Goal: Information Seeking & Learning: Learn about a topic

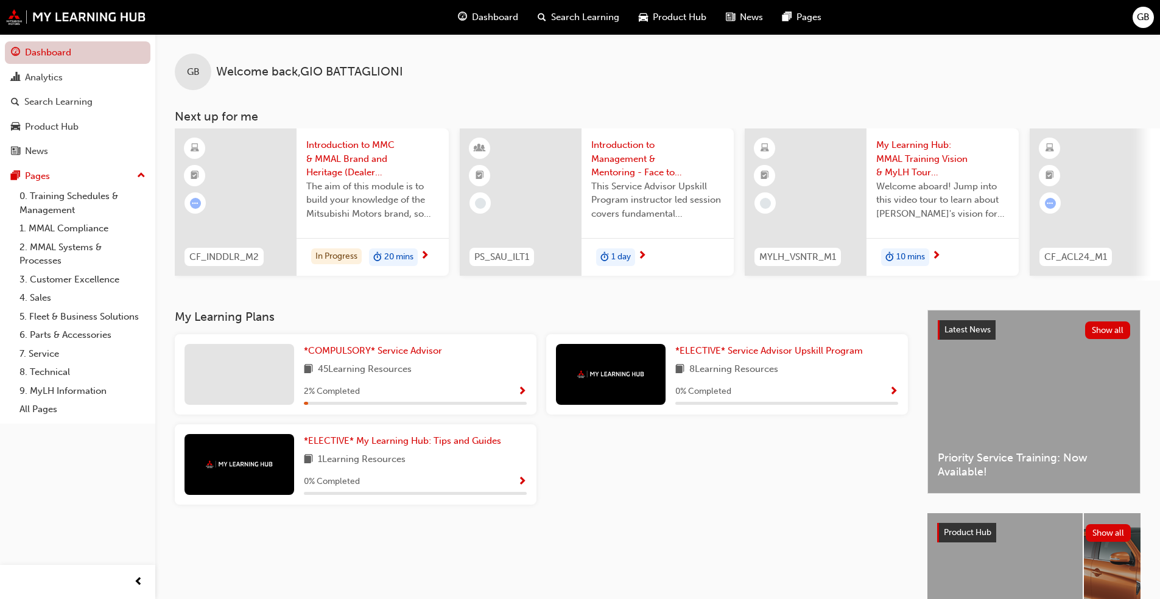
click at [82, 49] on link "Dashboard" at bounding box center [78, 52] width 146 height 23
click at [519, 398] on span "Show Progress" at bounding box center [522, 392] width 9 height 11
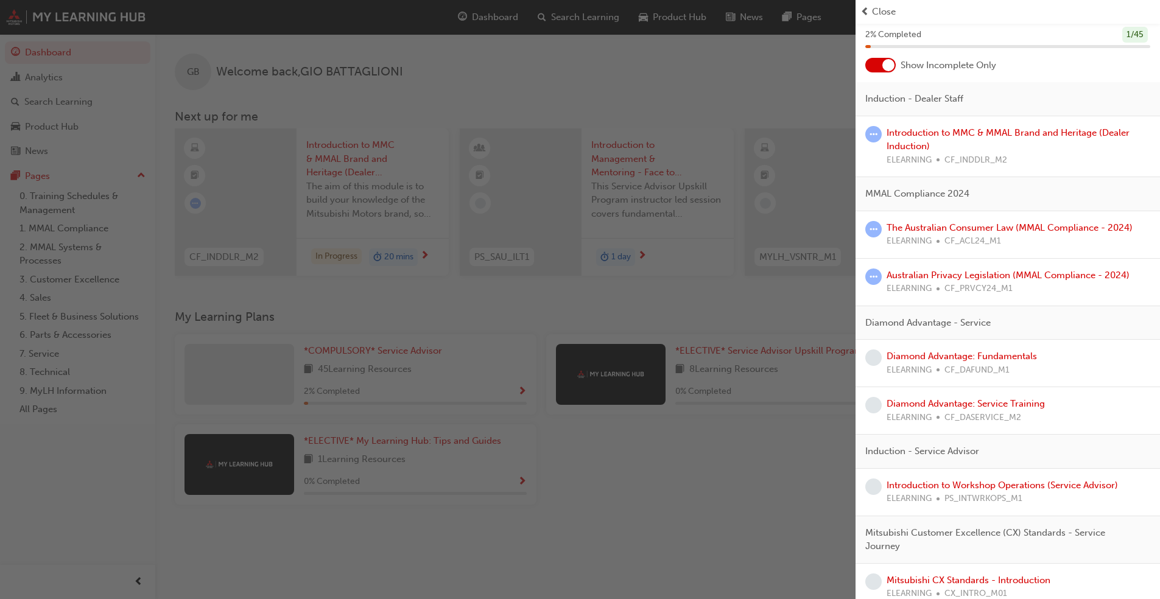
scroll to position [122, 0]
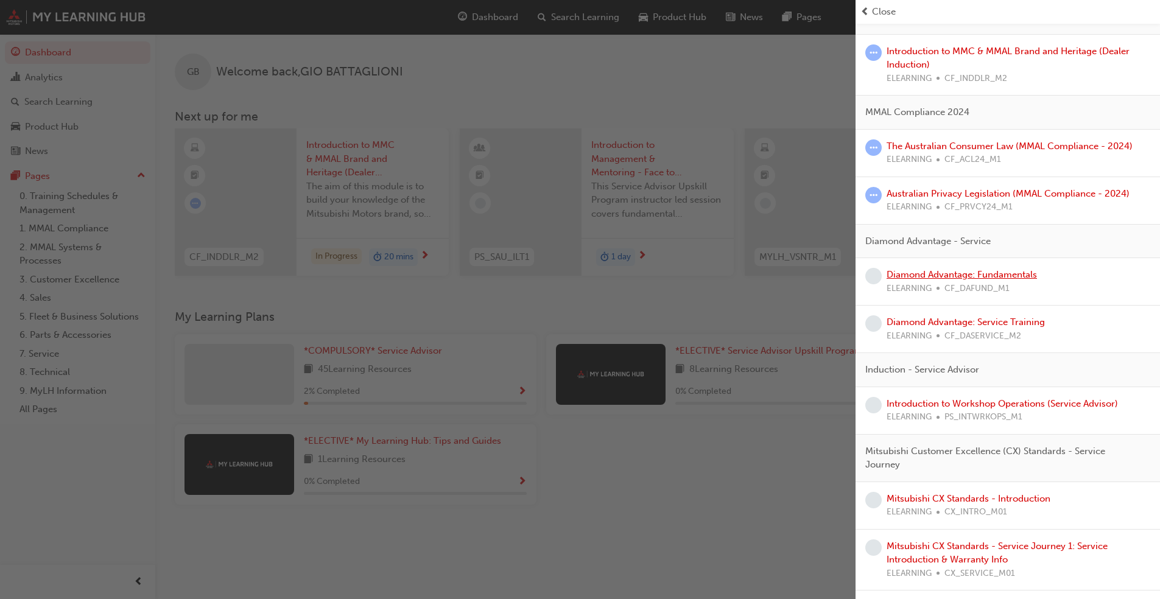
click at [608, 279] on link "Diamond Advantage: Fundamentals" at bounding box center [962, 274] width 150 height 11
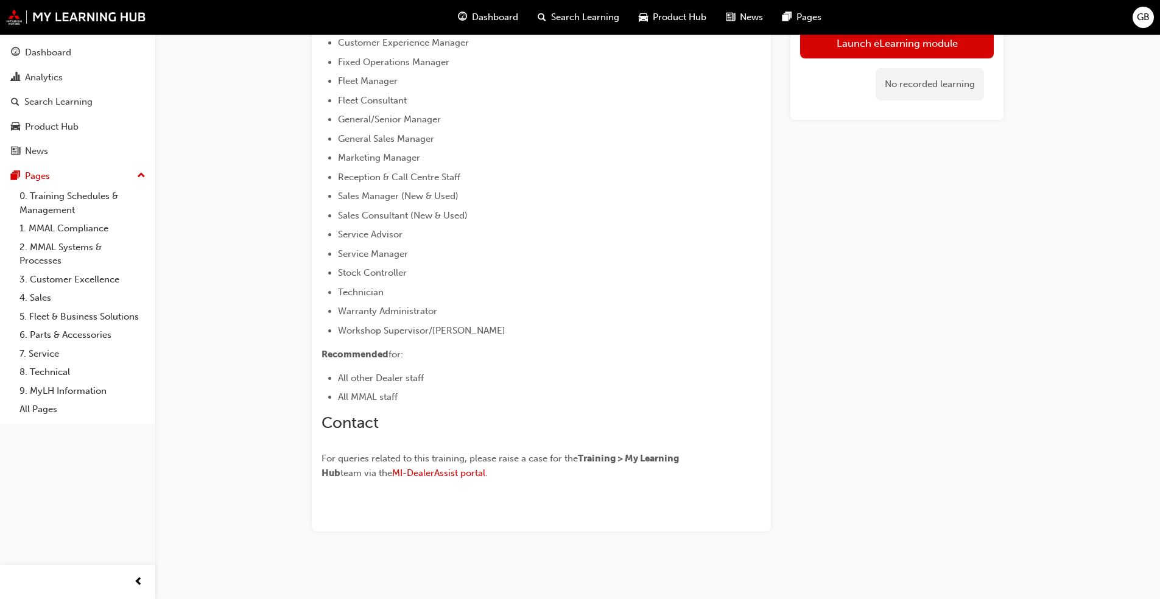
scroll to position [558, 0]
click at [608, 52] on link "Launch eLearning module" at bounding box center [897, 43] width 194 height 30
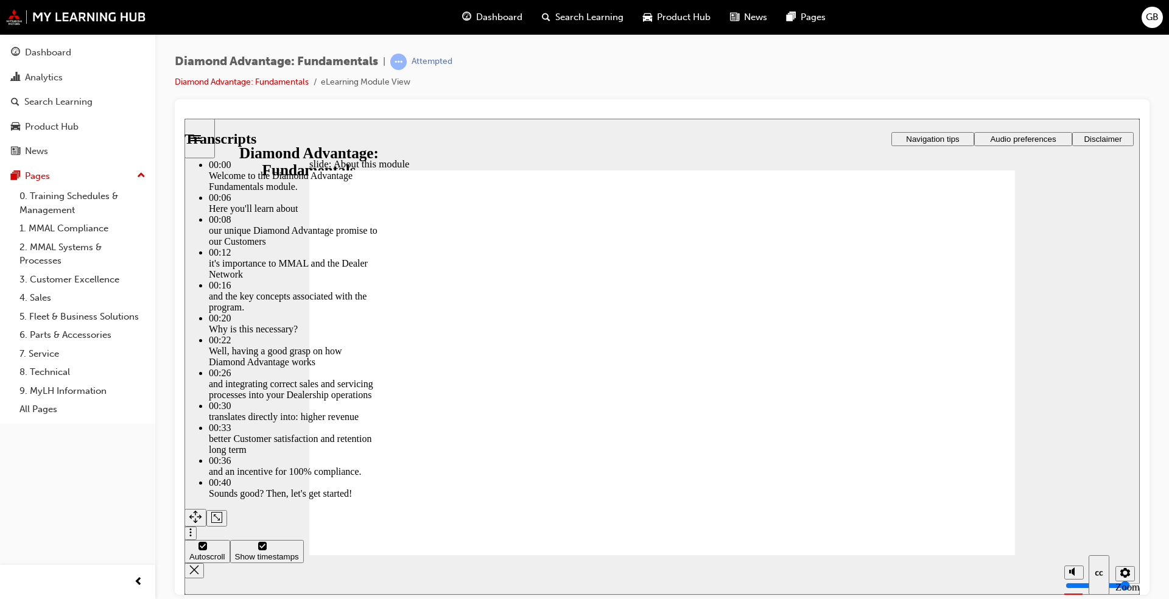
type input "45"
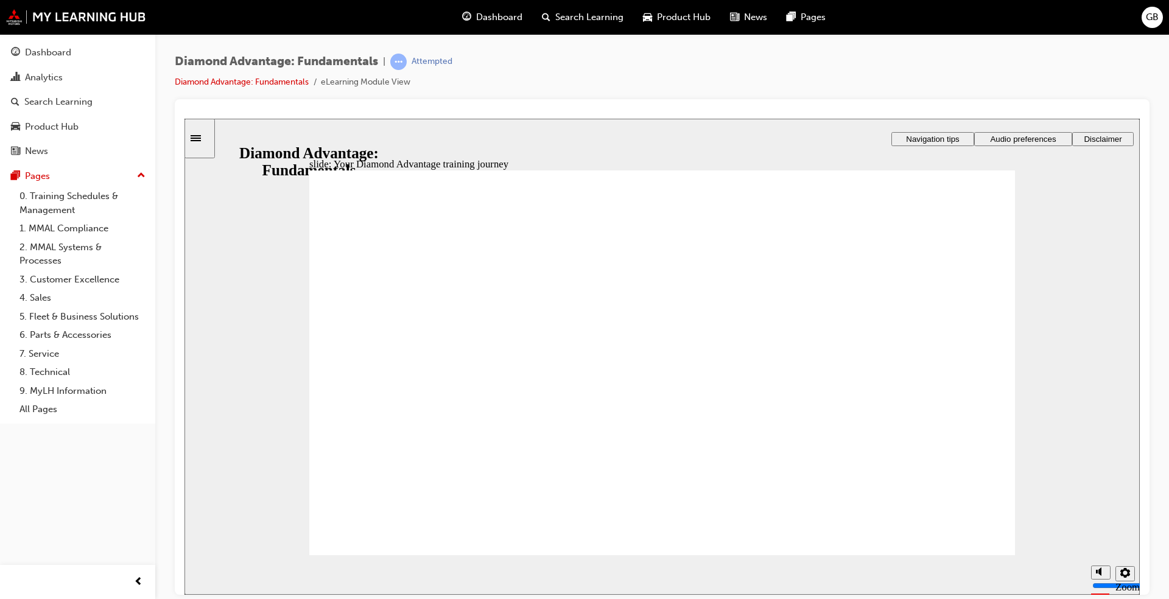
click at [185, 118] on image at bounding box center [185, 118] width 0 height 0
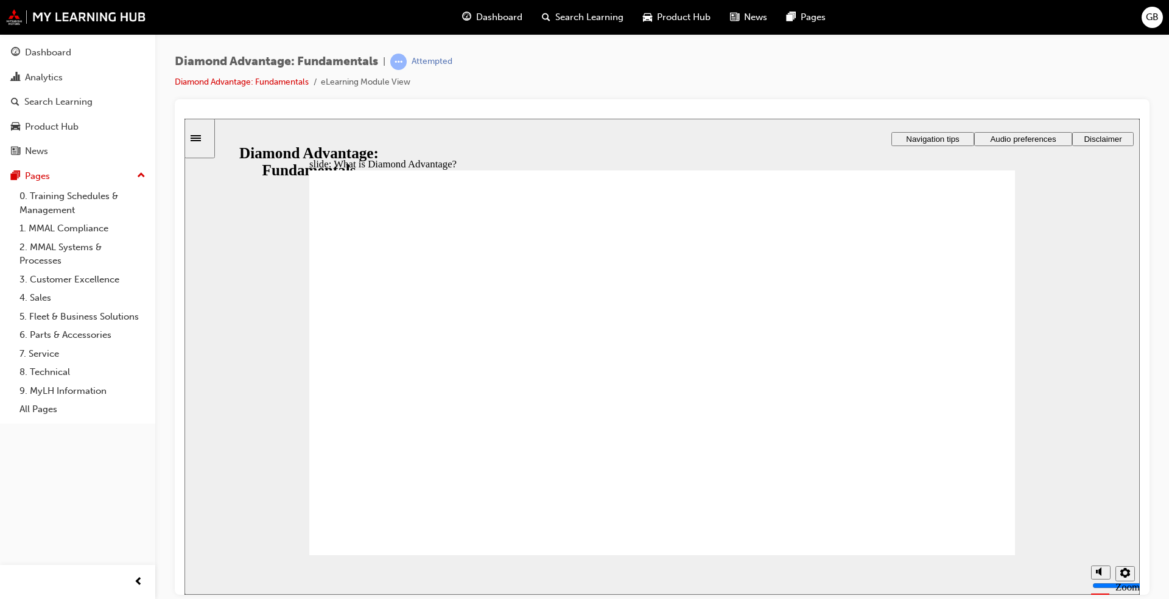
drag, startPoint x: 980, startPoint y: 228, endPoint x: 938, endPoint y: 292, distance: 76.0
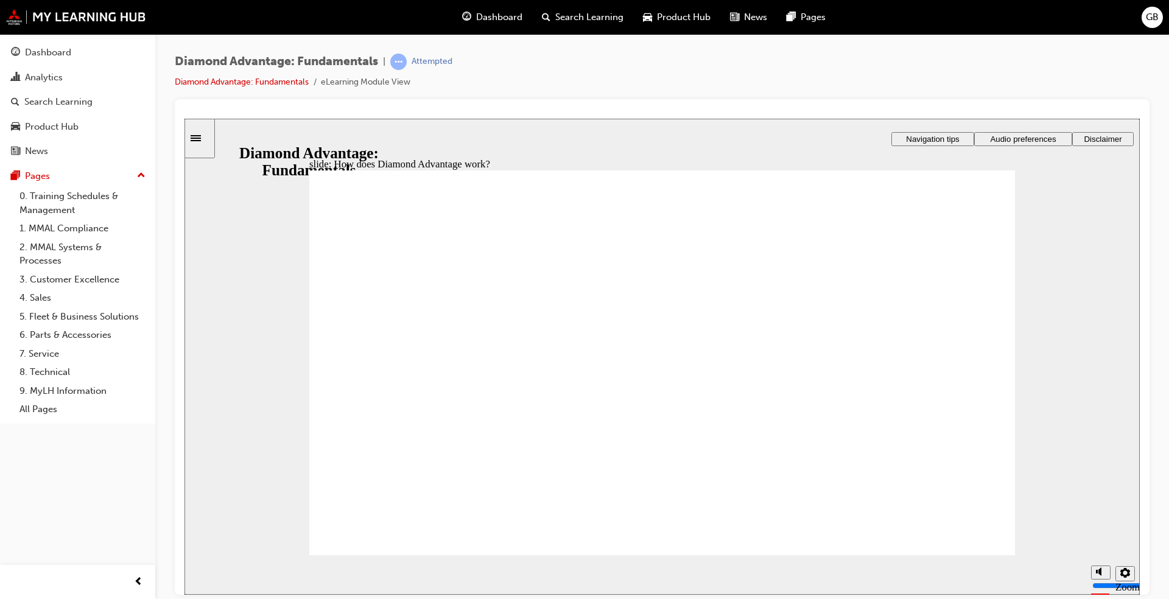
drag, startPoint x: 824, startPoint y: 326, endPoint x: 824, endPoint y: 335, distance: 9.2
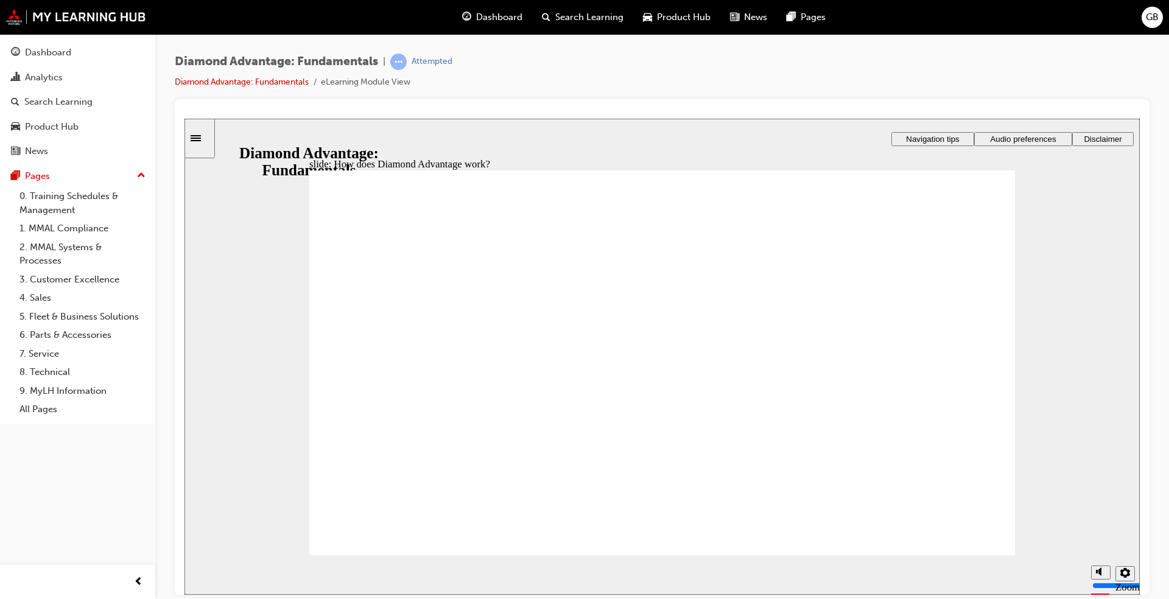
drag, startPoint x: 374, startPoint y: 397, endPoint x: 378, endPoint y: 404, distance: 8.2
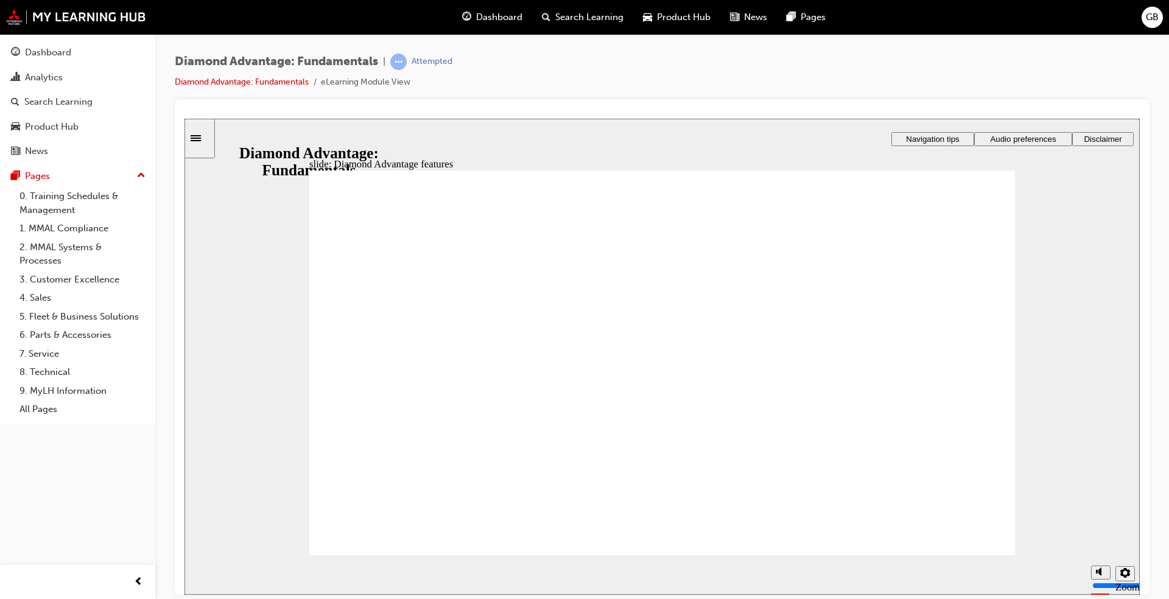
drag, startPoint x: 426, startPoint y: 479, endPoint x: 431, endPoint y: 483, distance: 6.6
drag, startPoint x: 452, startPoint y: 502, endPoint x: 575, endPoint y: 493, distance: 123.4
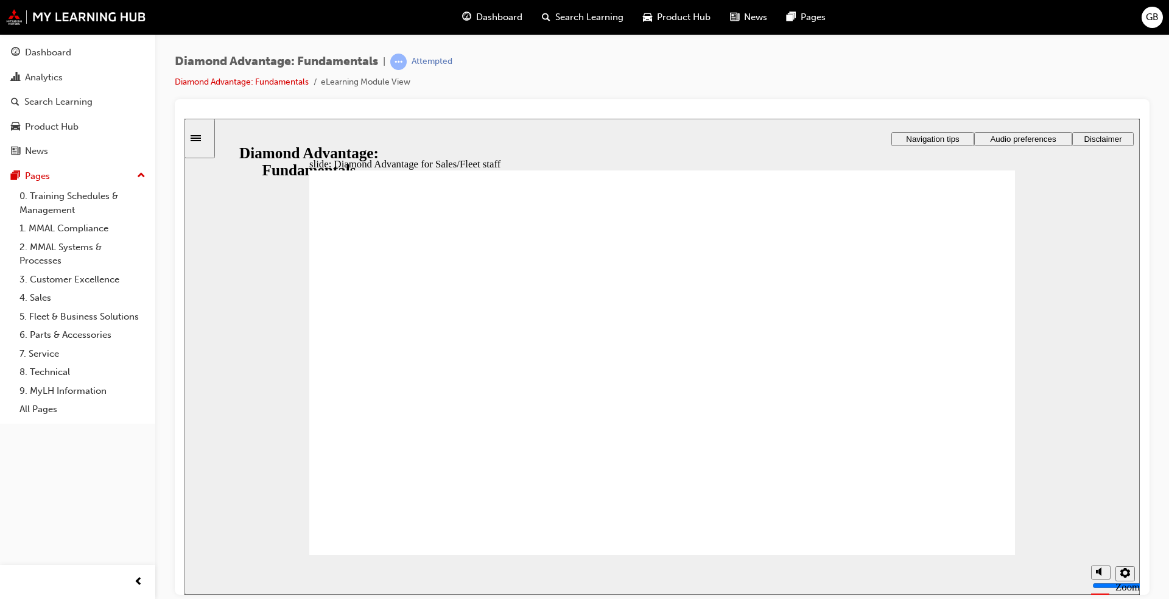
checkbox input "true"
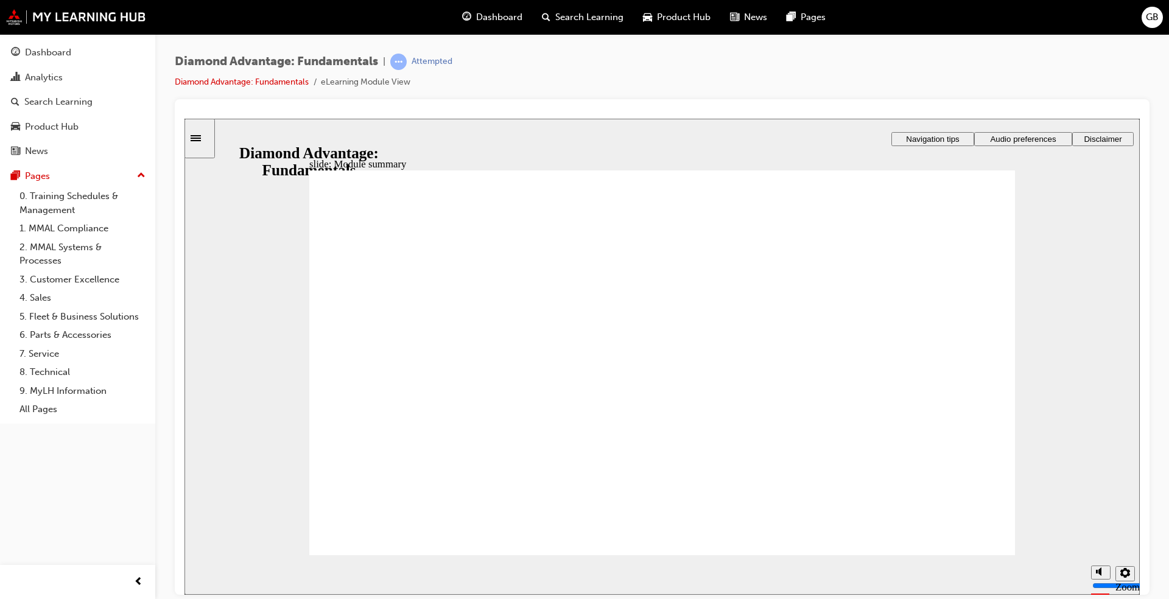
checkbox input "true"
drag, startPoint x: 758, startPoint y: 395, endPoint x: 761, endPoint y: 403, distance: 7.9
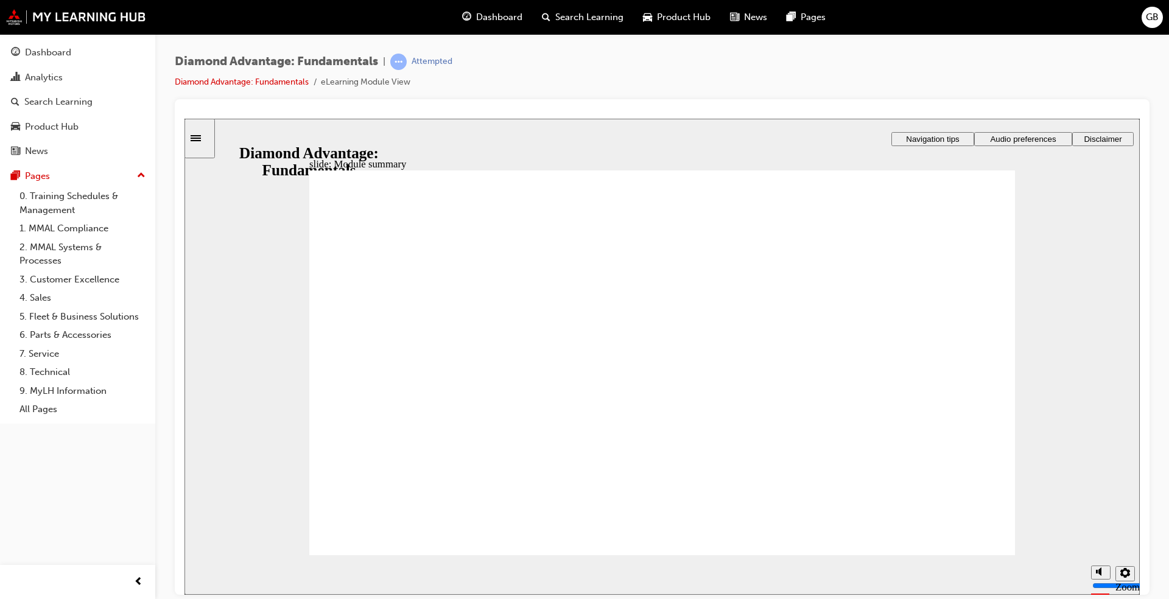
checkbox input "true"
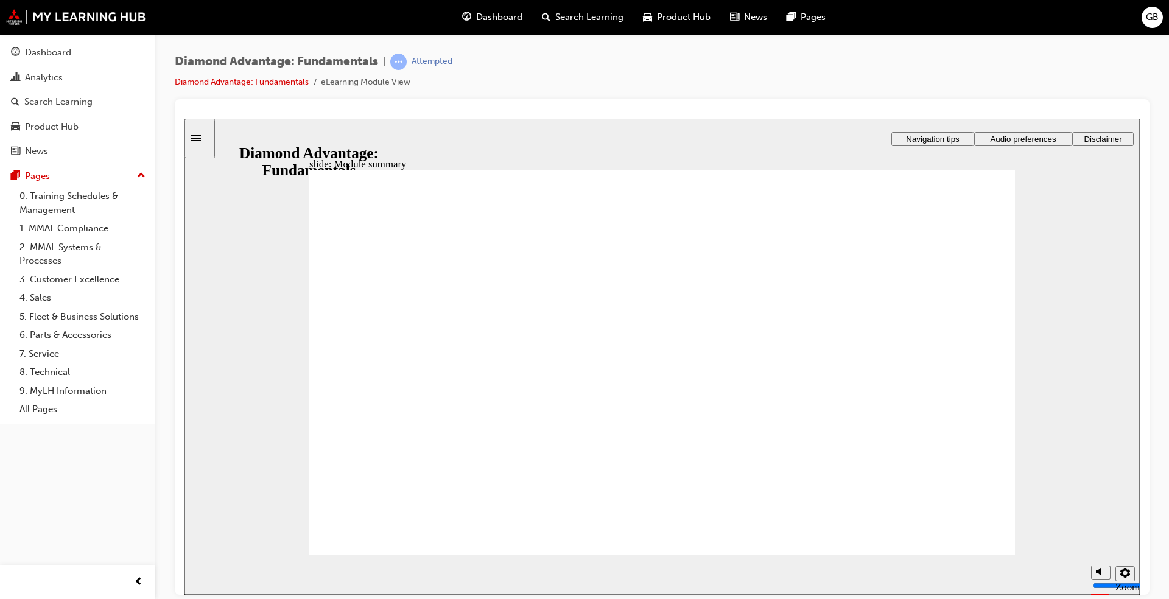
drag, startPoint x: 661, startPoint y: 264, endPoint x: 719, endPoint y: 307, distance: 71.9
drag, startPoint x: 658, startPoint y: 479, endPoint x: 484, endPoint y: 424, distance: 181.8
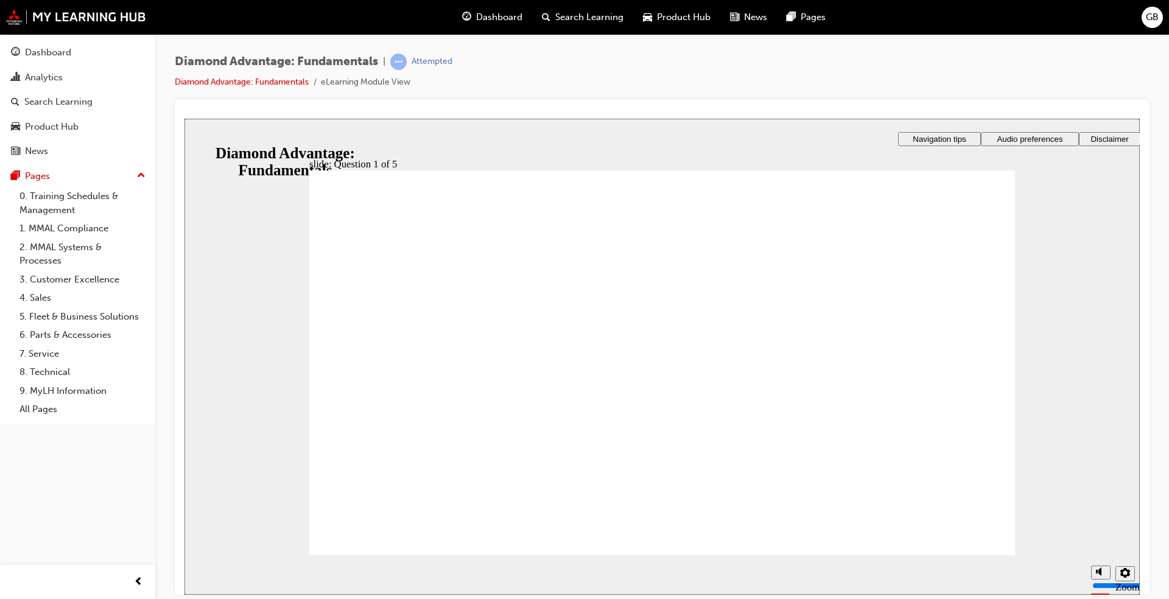
drag, startPoint x: 522, startPoint y: 468, endPoint x: 709, endPoint y: 417, distance: 194.4
drag, startPoint x: 841, startPoint y: 467, endPoint x: 841, endPoint y: 411, distance: 56.0
drag, startPoint x: 828, startPoint y: 413, endPoint x: 655, endPoint y: 420, distance: 172.5
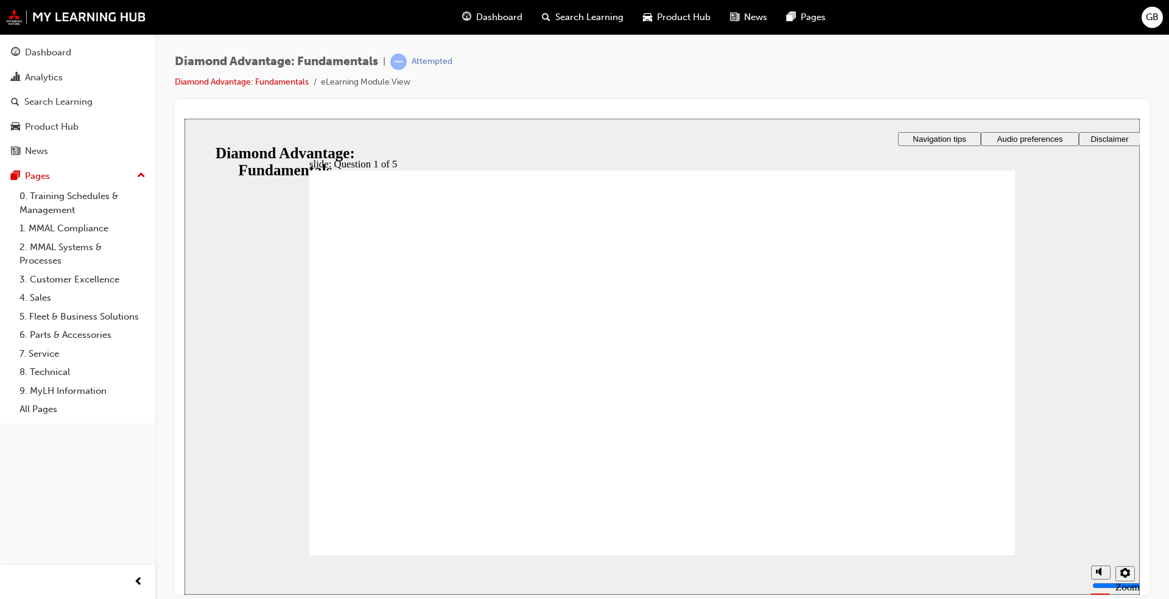
drag, startPoint x: 653, startPoint y: 418, endPoint x: 725, endPoint y: 492, distance: 102.5
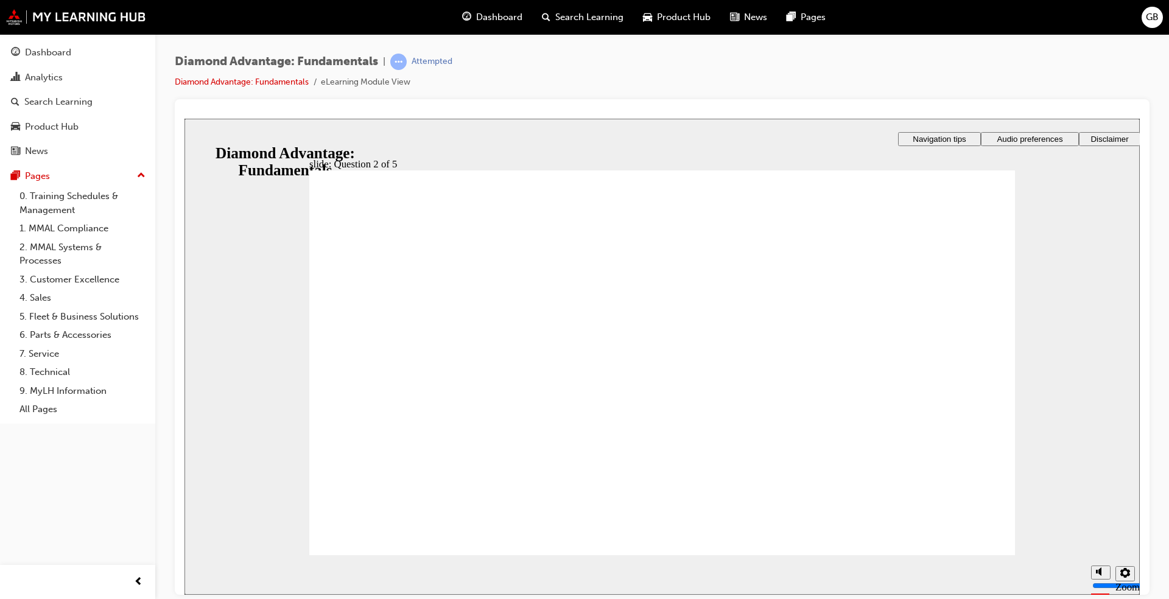
radio input "true"
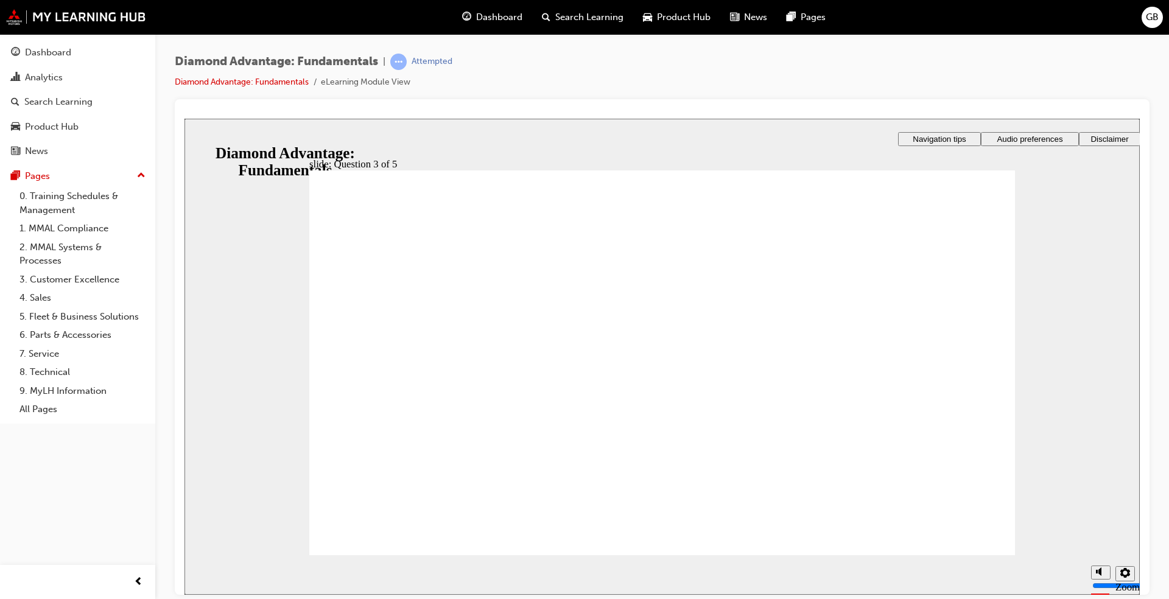
radio input "true"
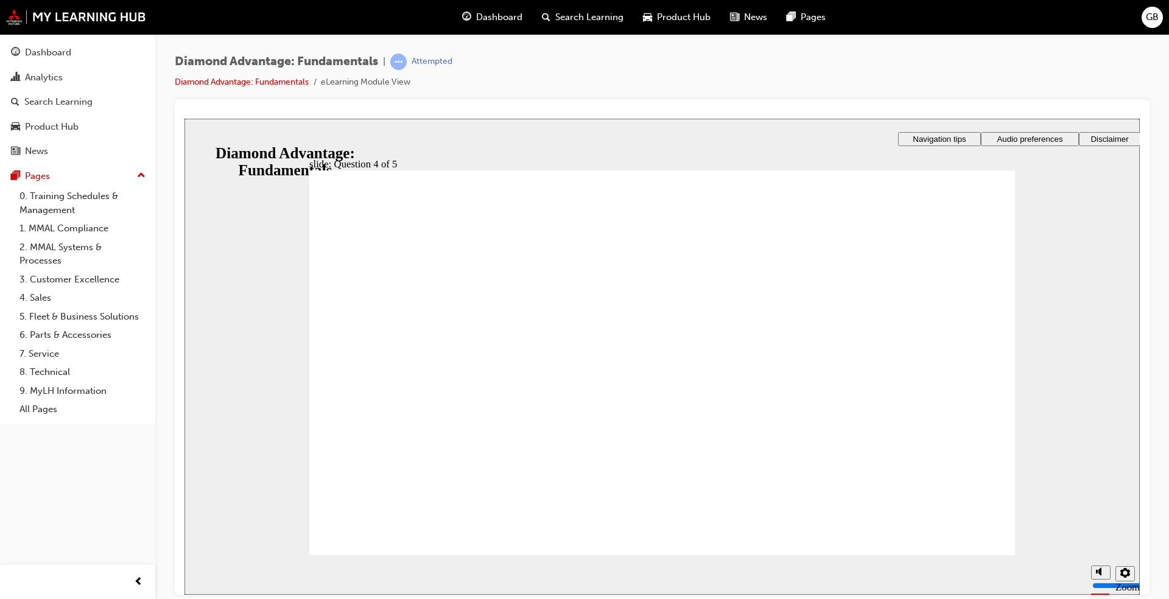
checkbox input "true"
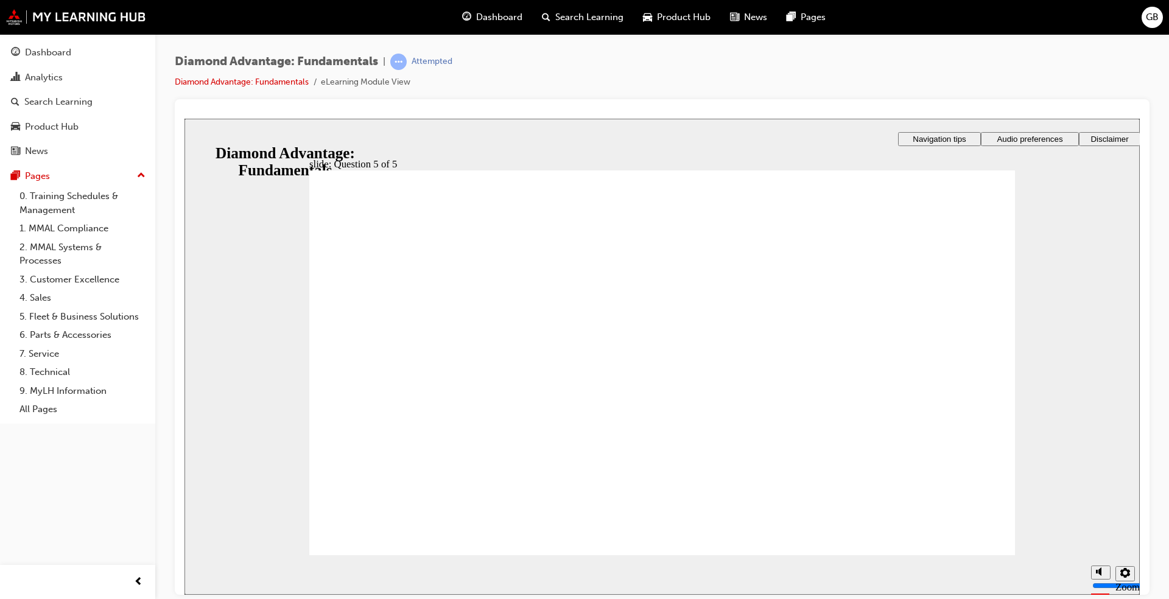
radio input "true"
drag, startPoint x: 728, startPoint y: 428, endPoint x: 715, endPoint y: 453, distance: 27.8
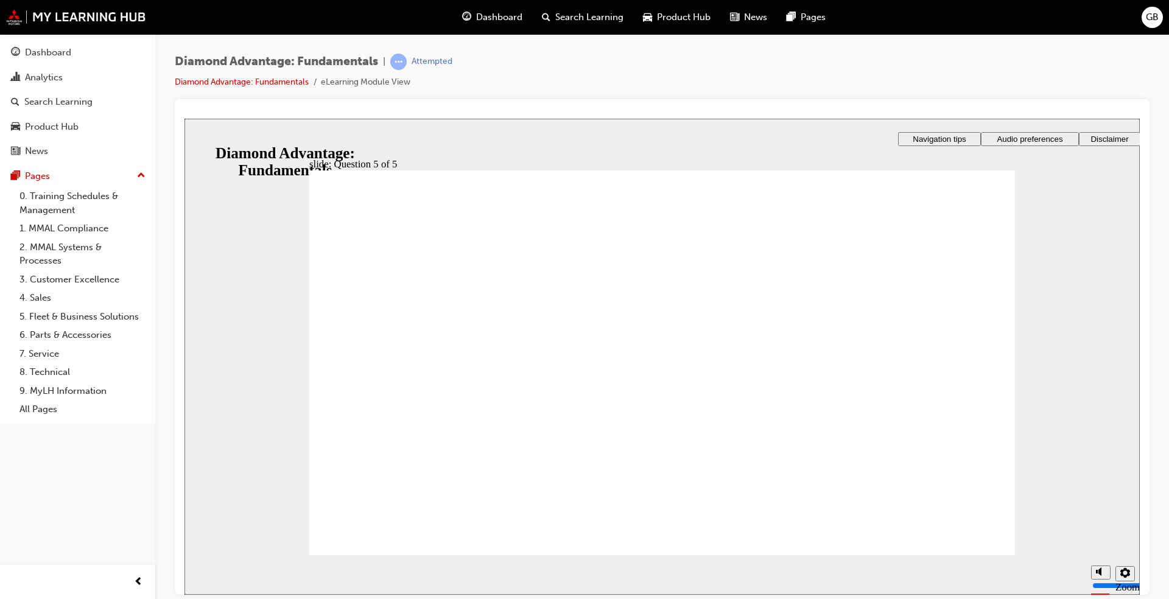
drag, startPoint x: 513, startPoint y: 476, endPoint x: 861, endPoint y: 428, distance: 351.6
drag, startPoint x: 850, startPoint y: 461, endPoint x: 683, endPoint y: 420, distance: 171.8
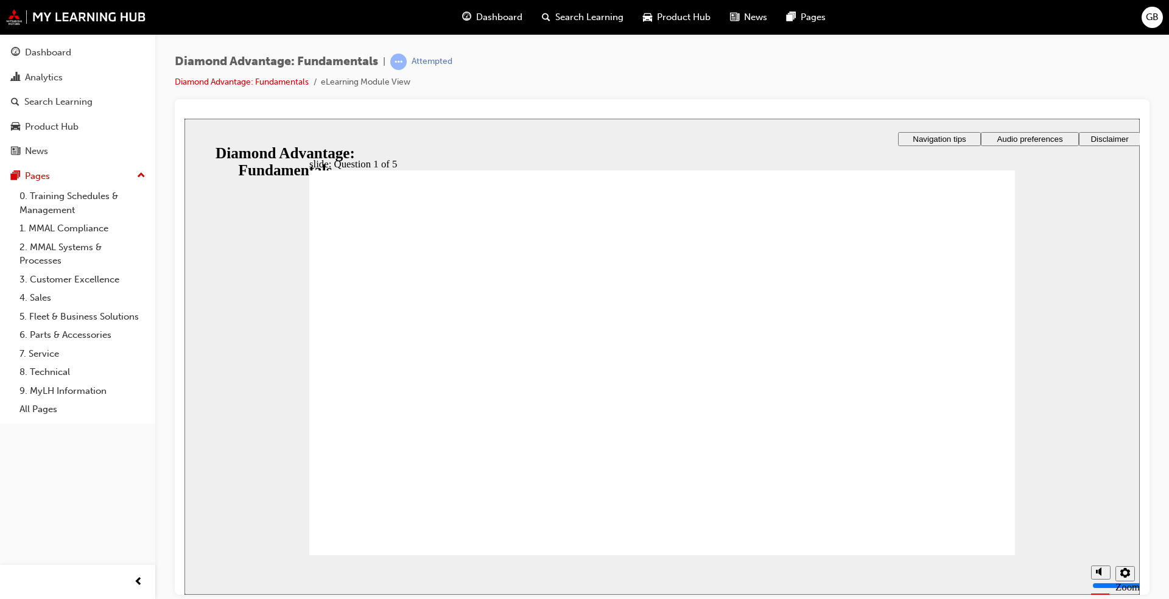
drag, startPoint x: 665, startPoint y: 463, endPoint x: 476, endPoint y: 398, distance: 200.3
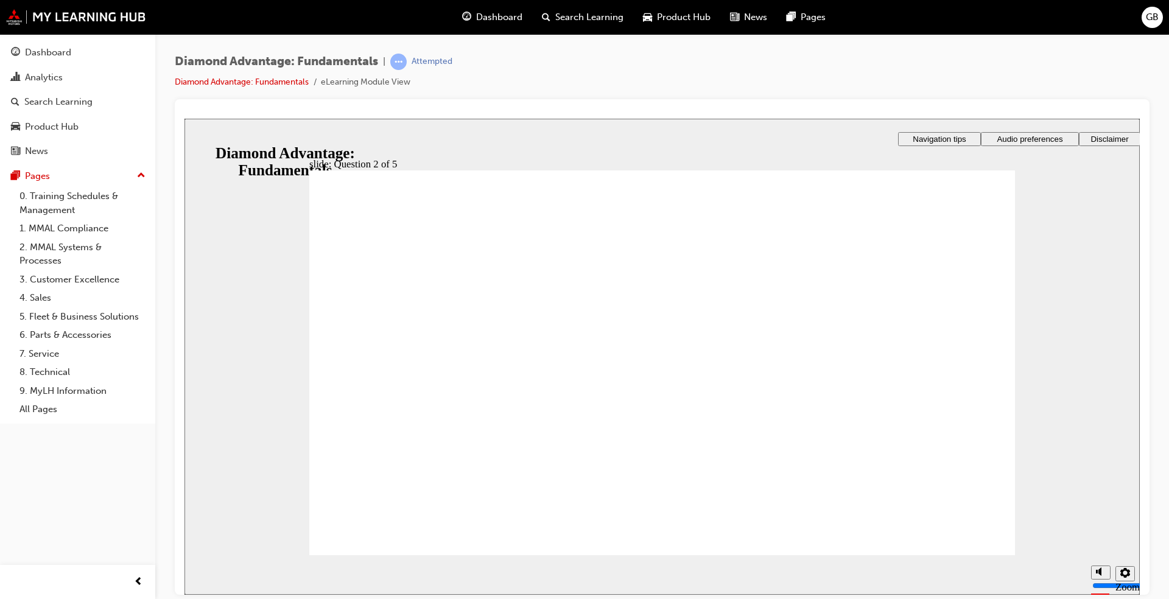
radio input "true"
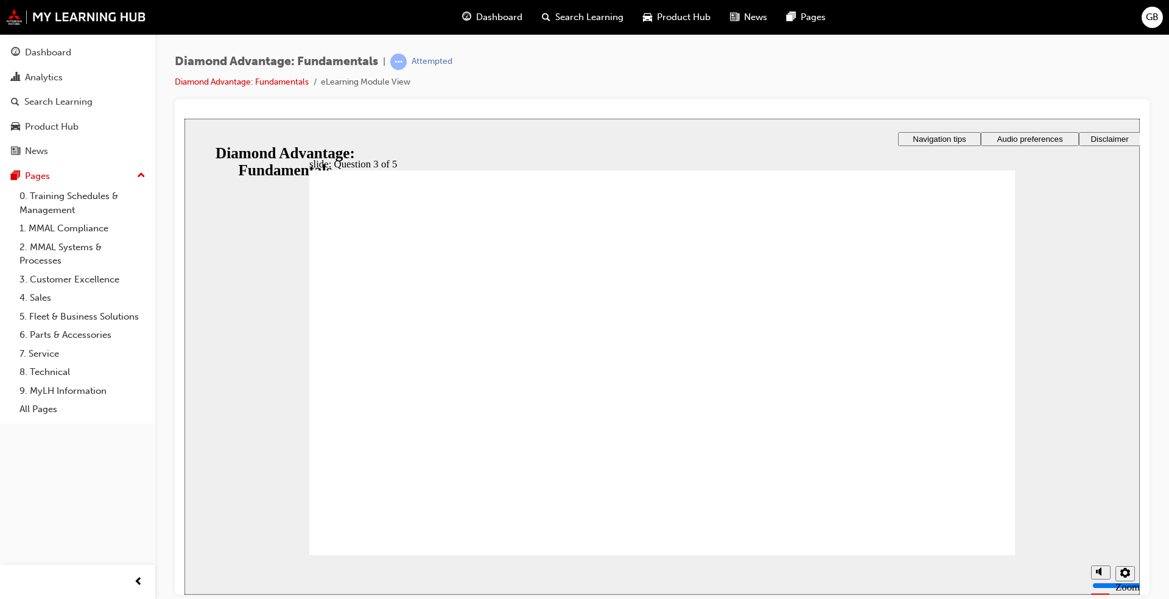
drag, startPoint x: 534, startPoint y: 429, endPoint x: 523, endPoint y: 451, distance: 24.5
radio input "false"
radio input "true"
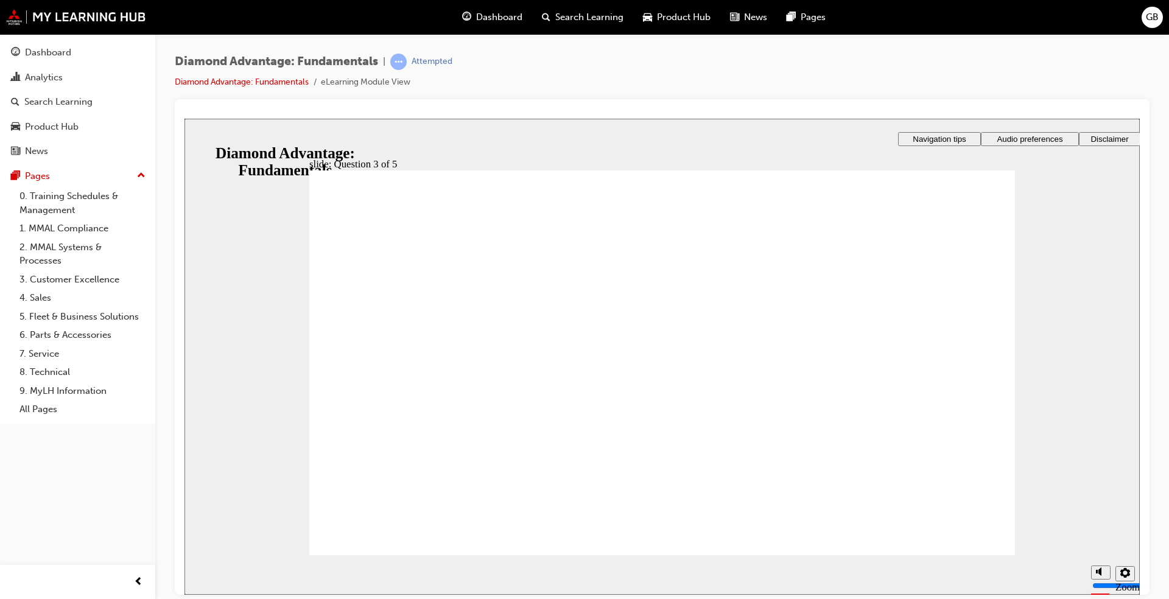
drag, startPoint x: 656, startPoint y: 456, endPoint x: 683, endPoint y: 459, distance: 26.9
checkbox input "true"
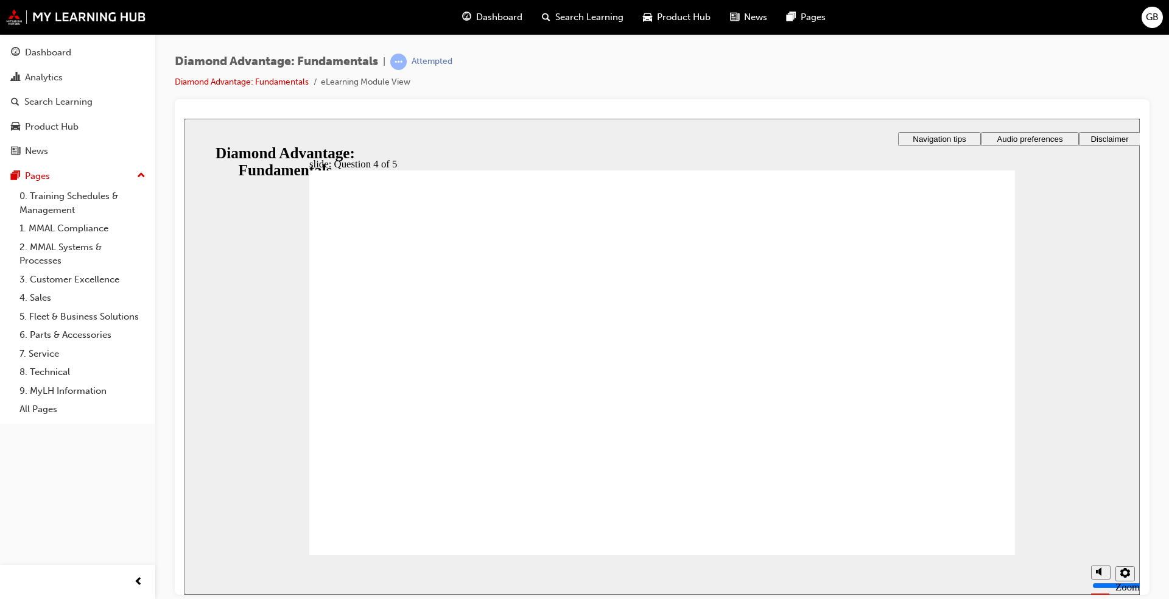
checkbox input "true"
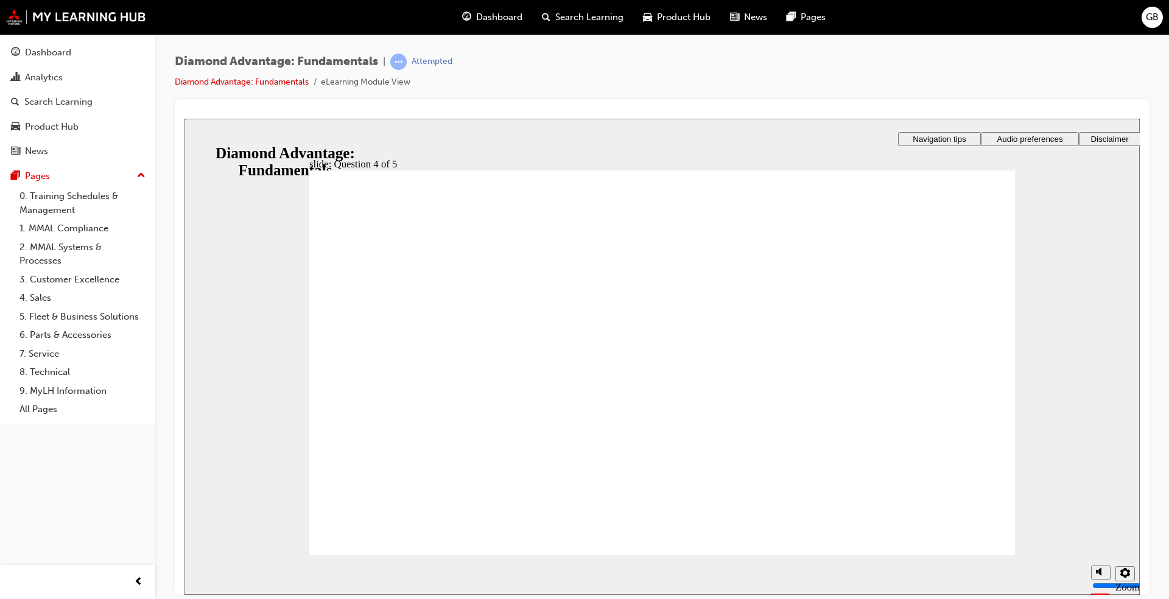
radio input "true"
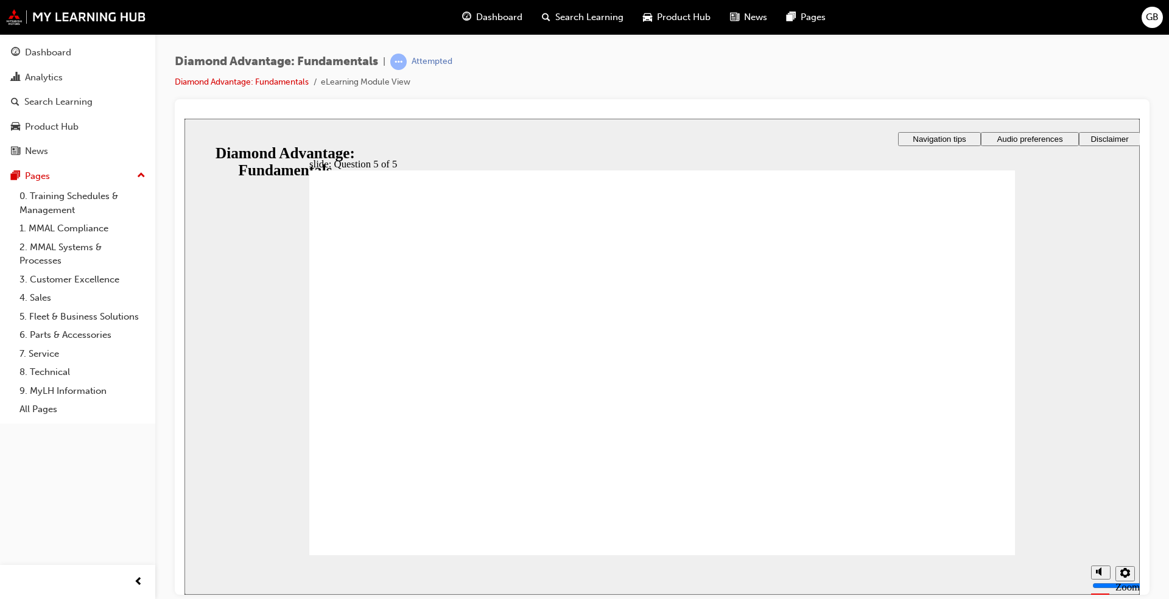
drag, startPoint x: 521, startPoint y: 473, endPoint x: 868, endPoint y: 424, distance: 350.6
drag, startPoint x: 874, startPoint y: 464, endPoint x: 681, endPoint y: 423, distance: 196.7
drag, startPoint x: 689, startPoint y: 459, endPoint x: 492, endPoint y: 403, distance: 204.3
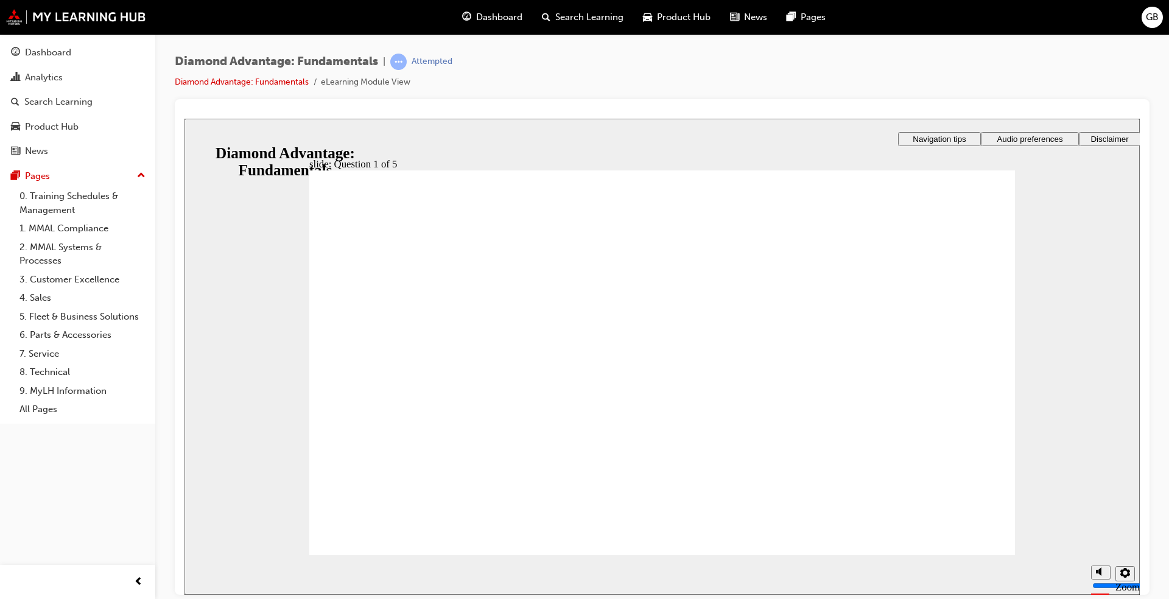
radio input "true"
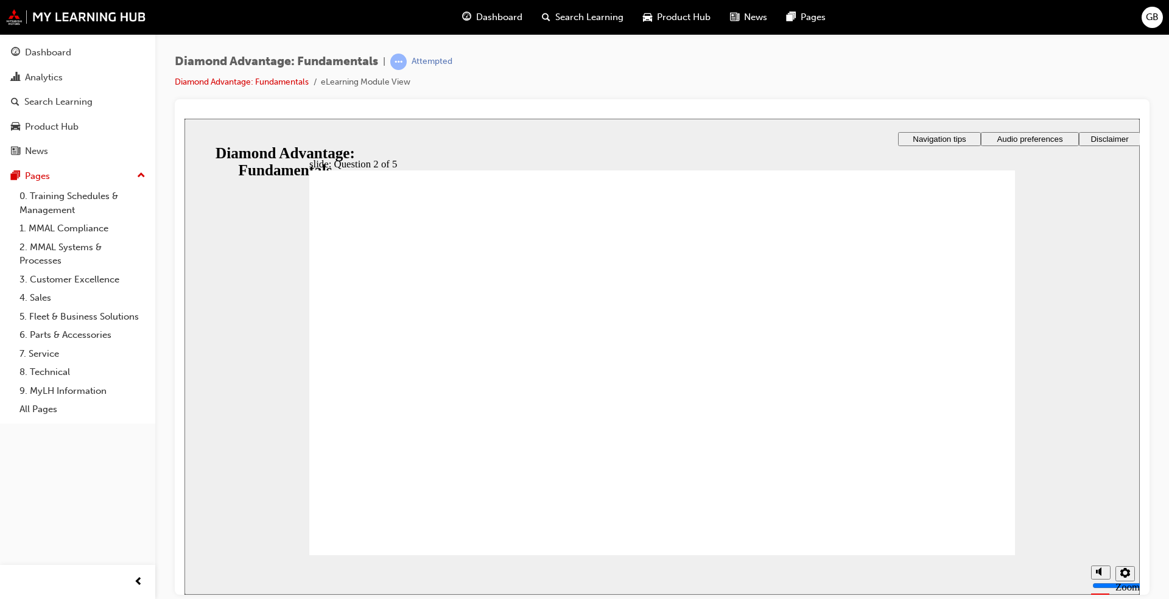
radio input "true"
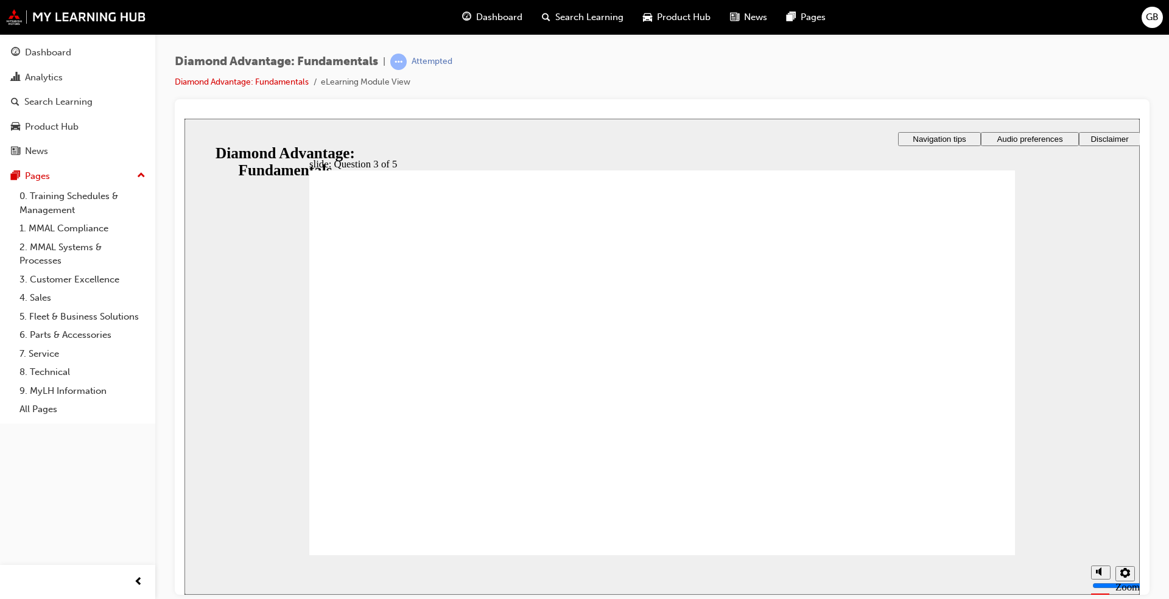
checkbox input "true"
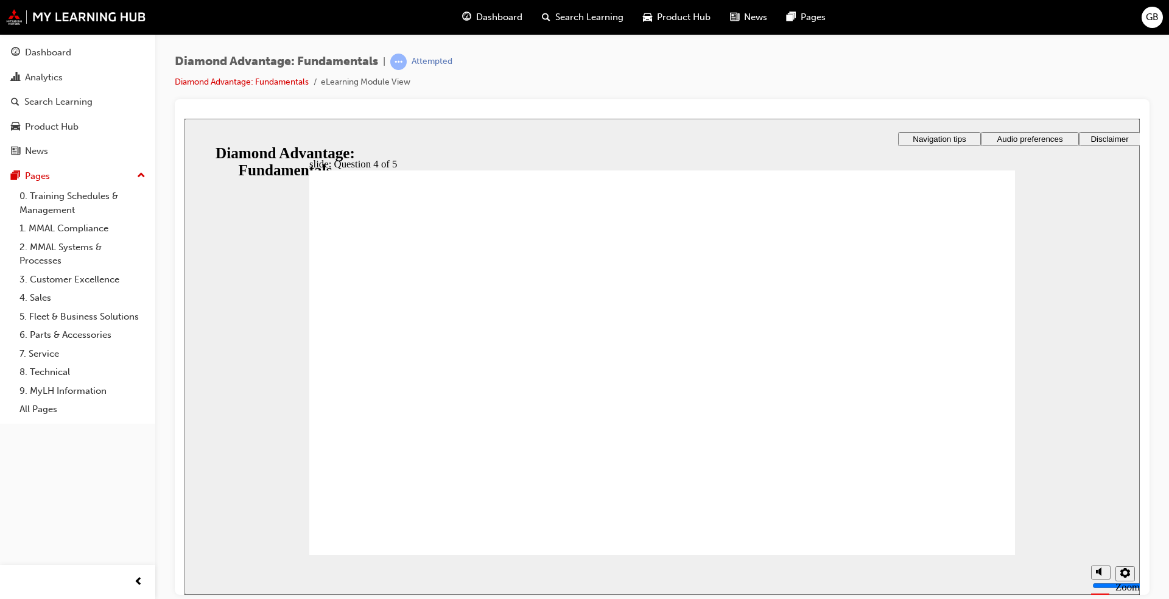
checkbox input "true"
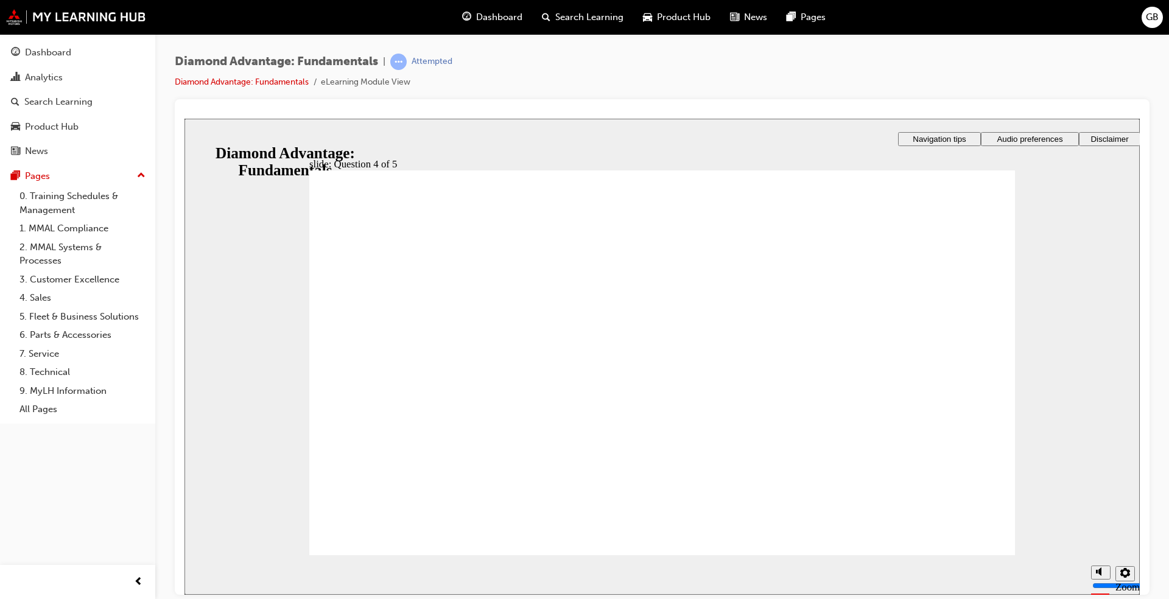
checkbox input "true"
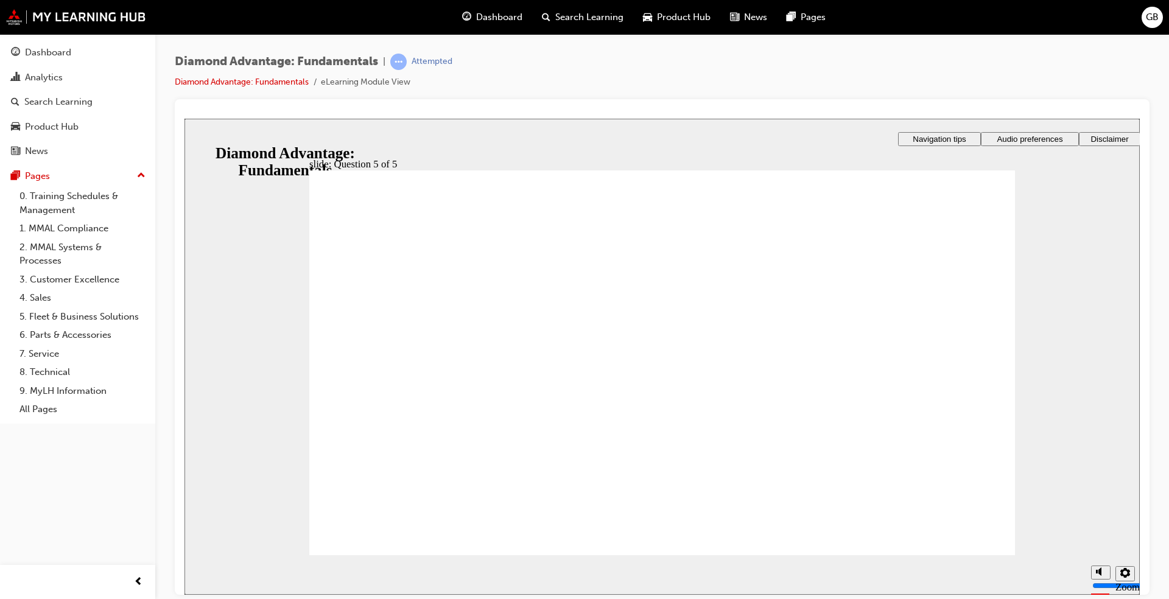
radio input "true"
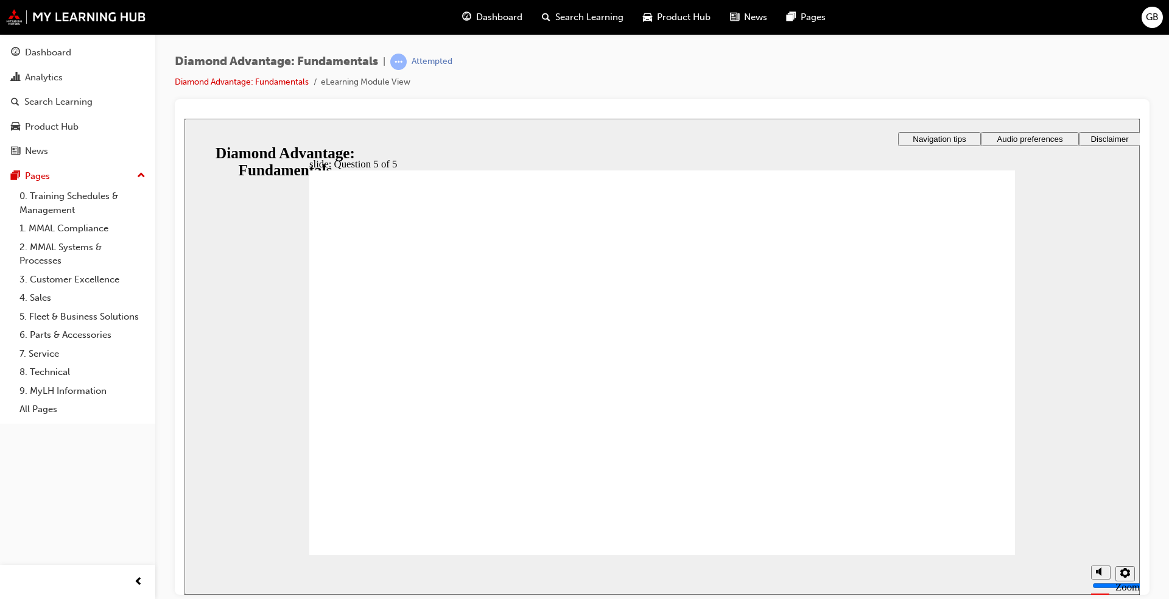
drag, startPoint x: 510, startPoint y: 469, endPoint x: 885, endPoint y: 424, distance: 377.9
drag, startPoint x: 856, startPoint y: 462, endPoint x: 665, endPoint y: 428, distance: 194.1
drag, startPoint x: 664, startPoint y: 477, endPoint x: 498, endPoint y: 379, distance: 193.2
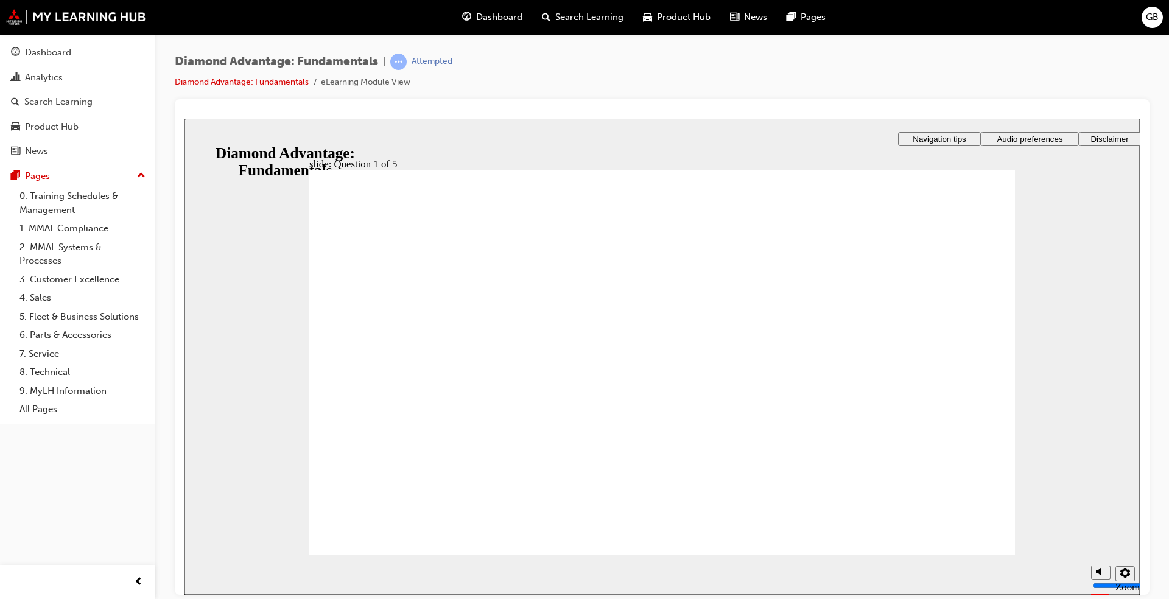
drag, startPoint x: 603, startPoint y: 470, endPoint x: 459, endPoint y: 414, distance: 154.8
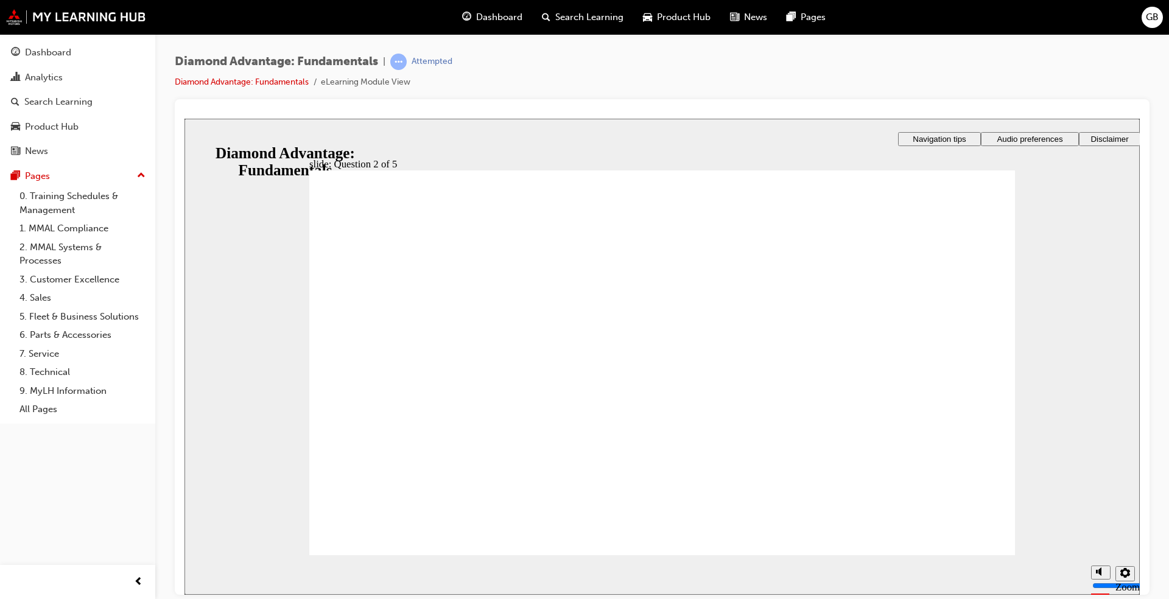
radio input "true"
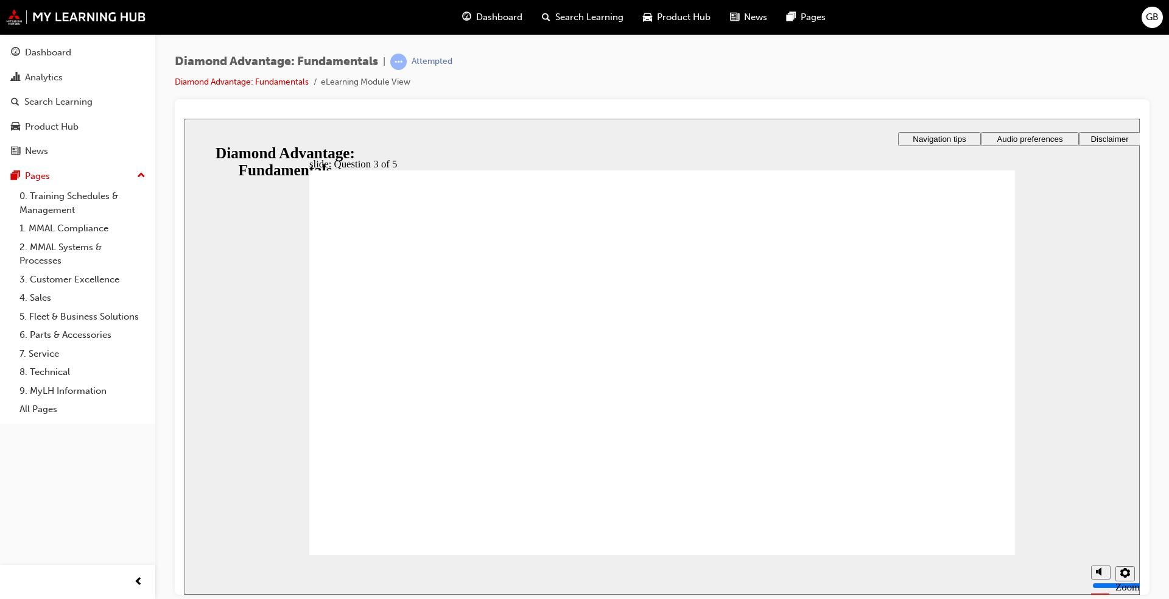
radio input "true"
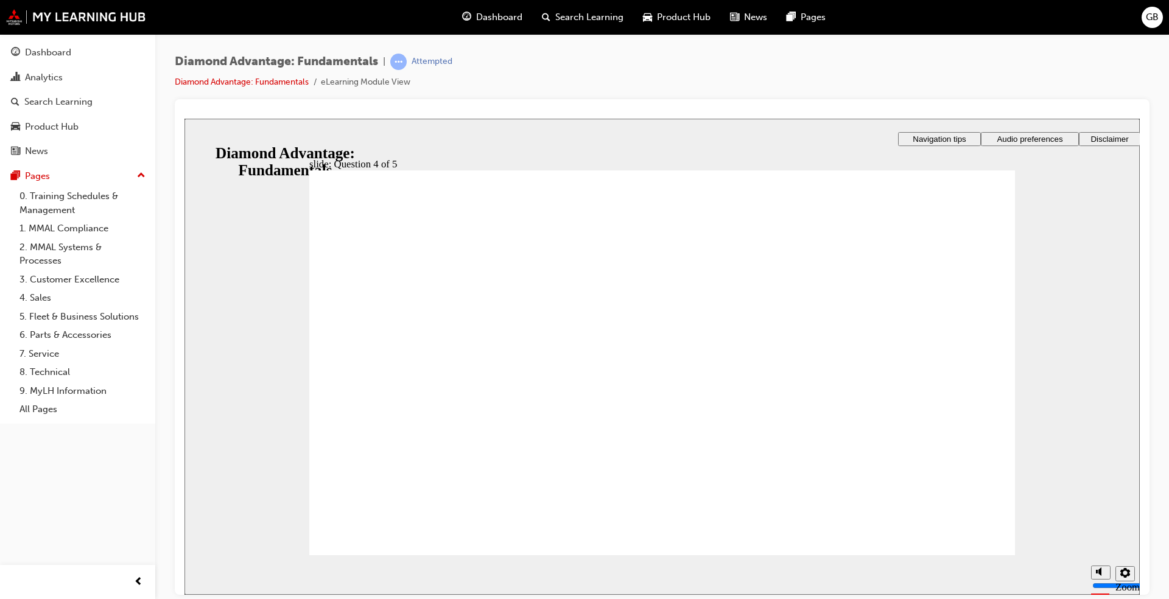
checkbox input "true"
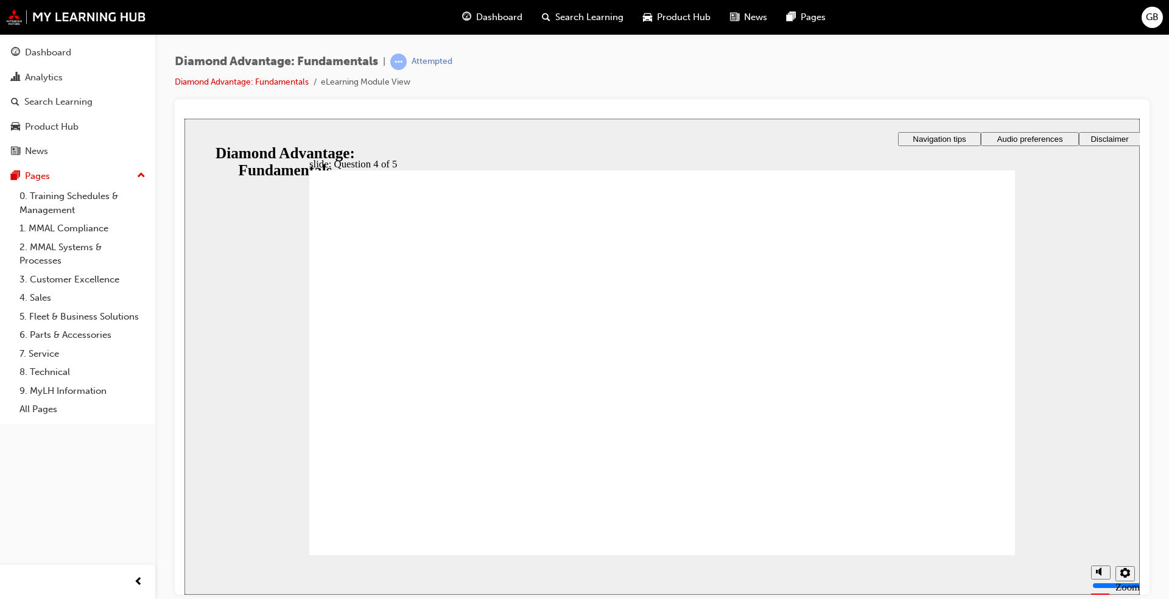
checkbox input "true"
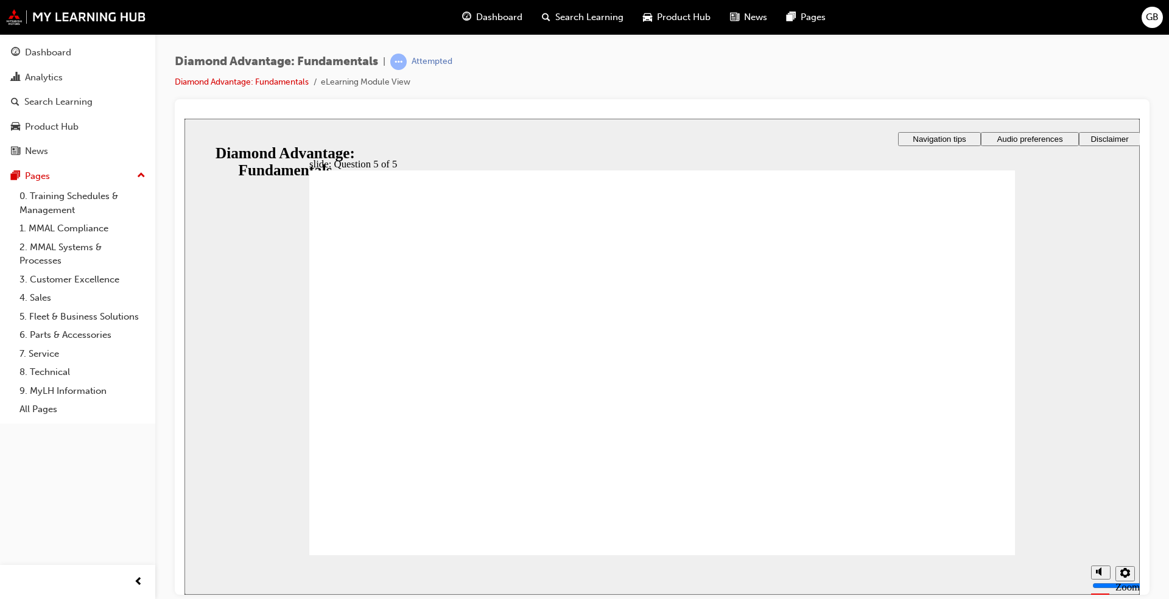
radio input "true"
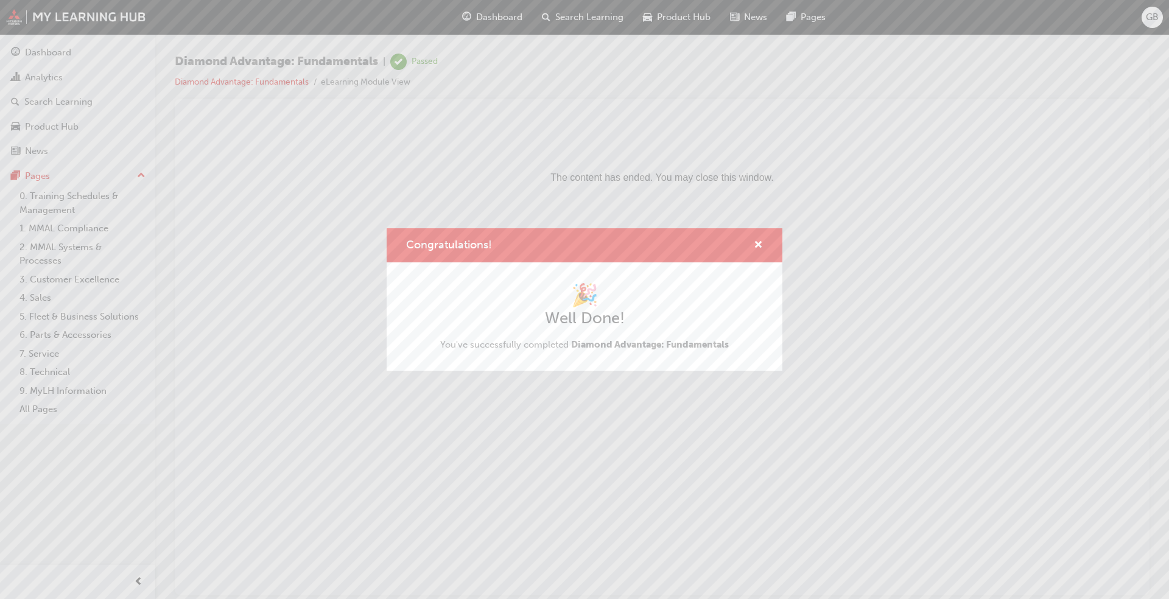
click at [608, 246] on div "Congratulations!" at bounding box center [753, 245] width 19 height 15
click at [608, 245] on div "Congratulations!" at bounding box center [585, 245] width 396 height 35
click at [608, 244] on span "cross-icon" at bounding box center [758, 246] width 9 height 11
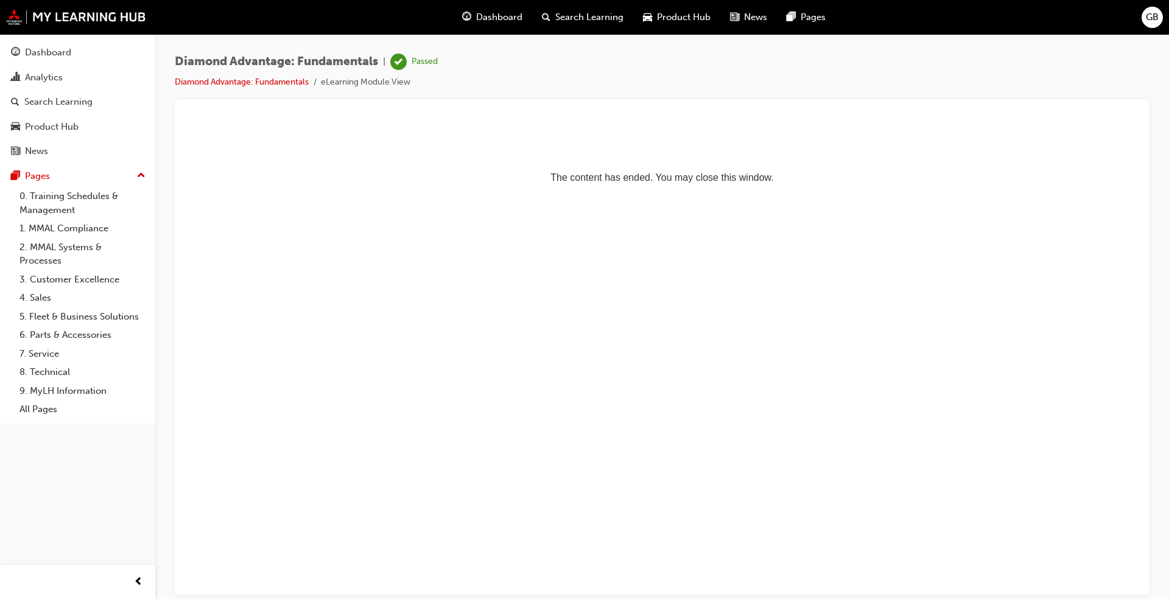
click at [485, 23] on span "Dashboard" at bounding box center [499, 17] width 46 height 14
